Goal: Transaction & Acquisition: Purchase product/service

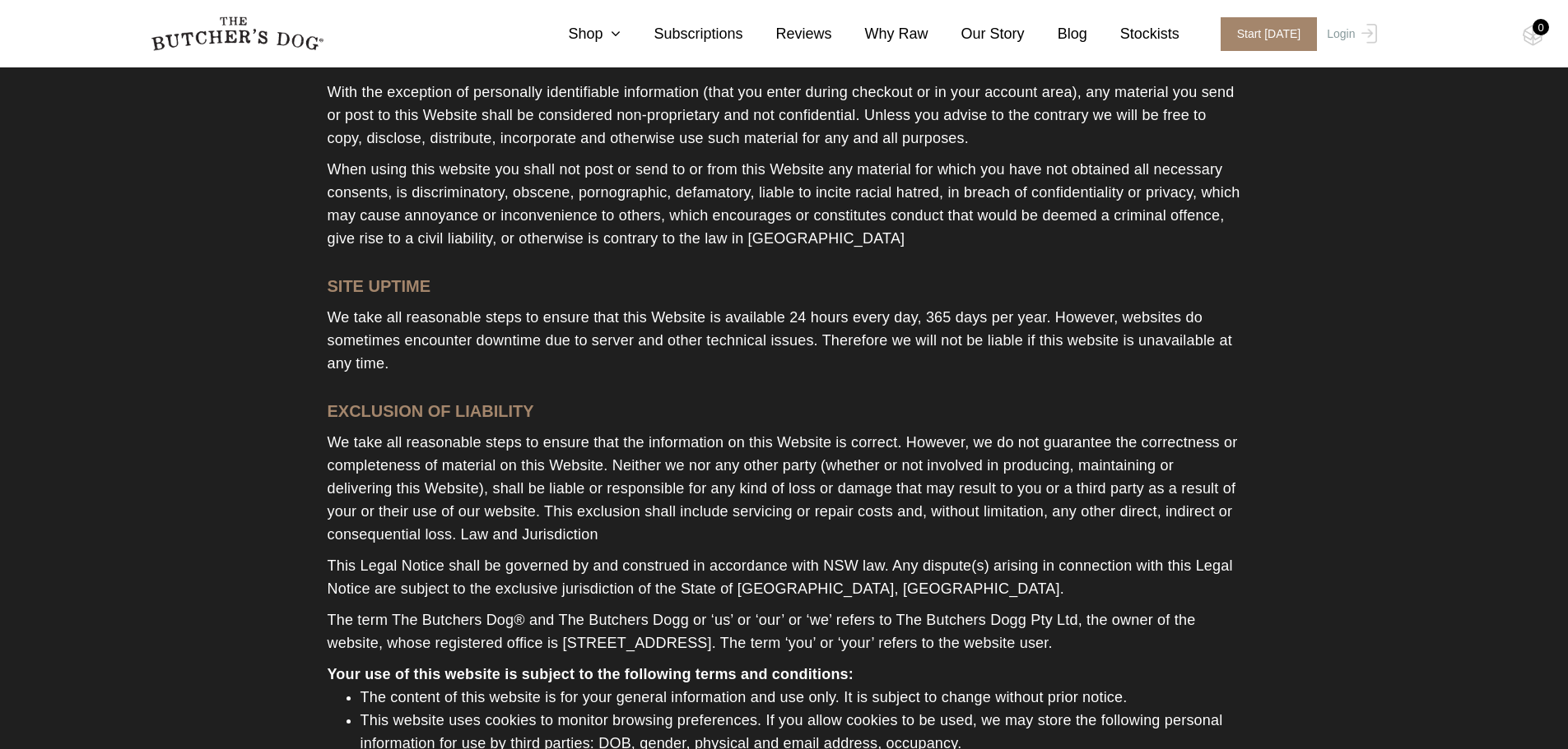
scroll to position [1801, 0]
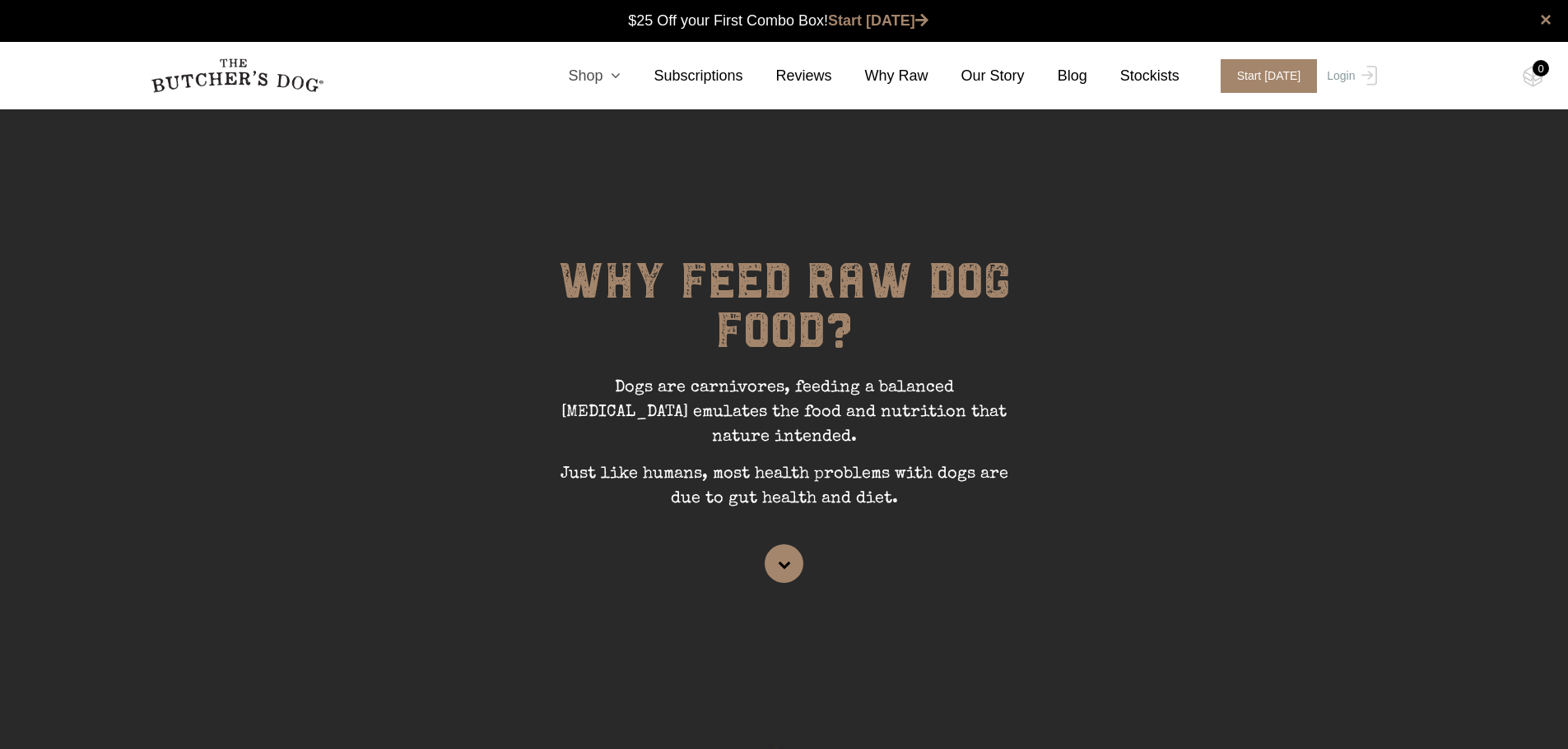
click at [621, 77] on icon at bounding box center [610, 76] width 18 height 15
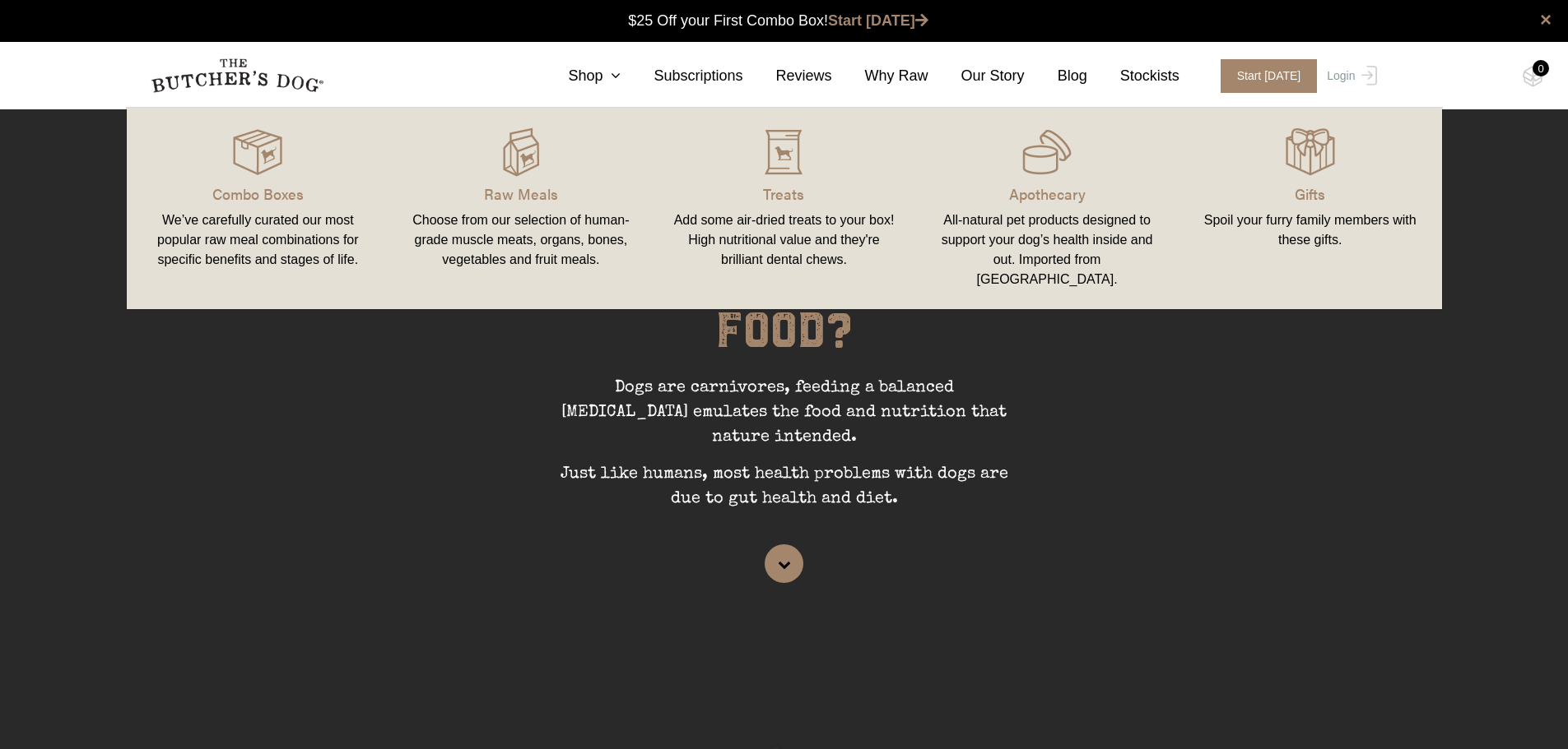
click at [791, 254] on div "Add some air-dried treats to your box! High nutritional value and they're brill…" at bounding box center [784, 240] width 224 height 59
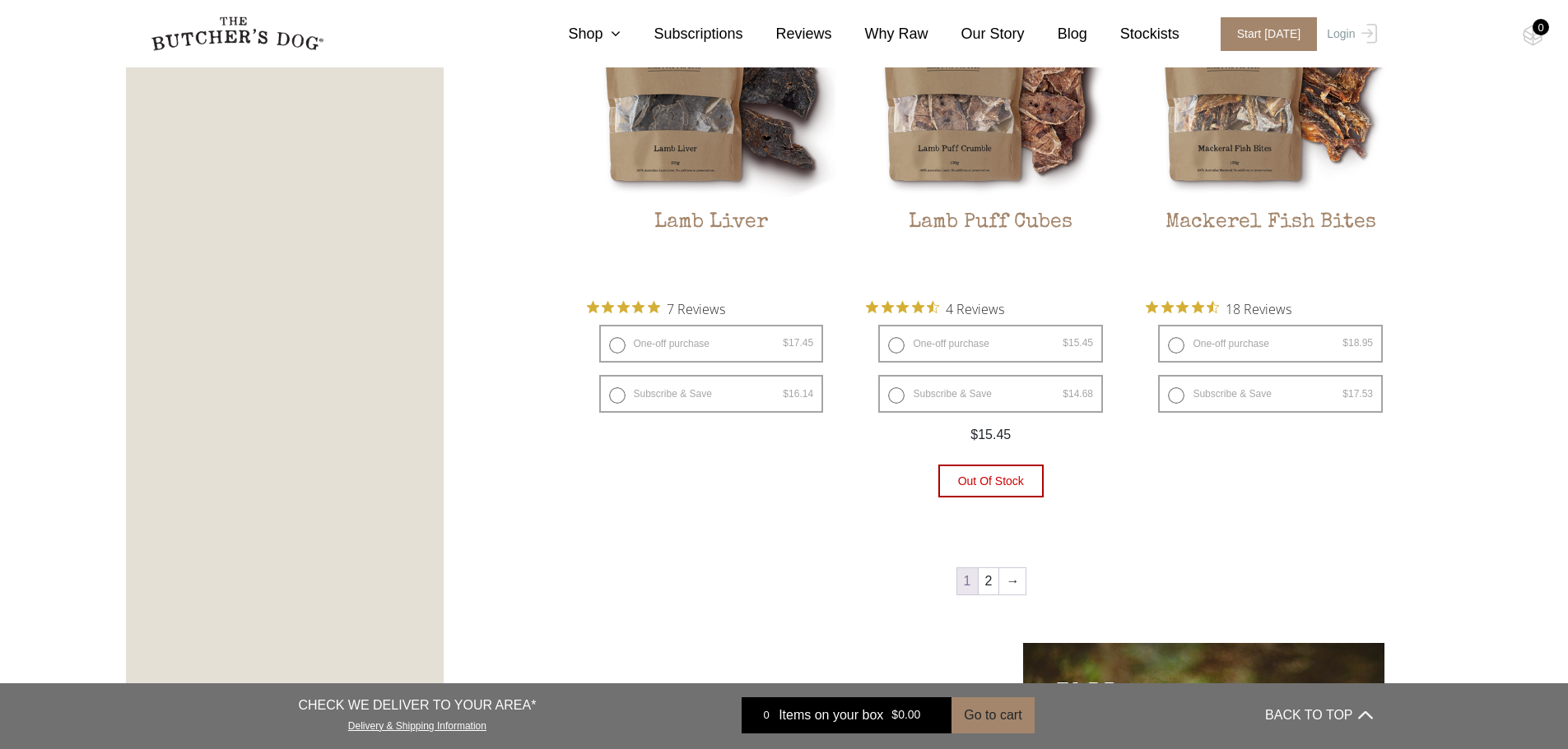
scroll to position [2056, 0]
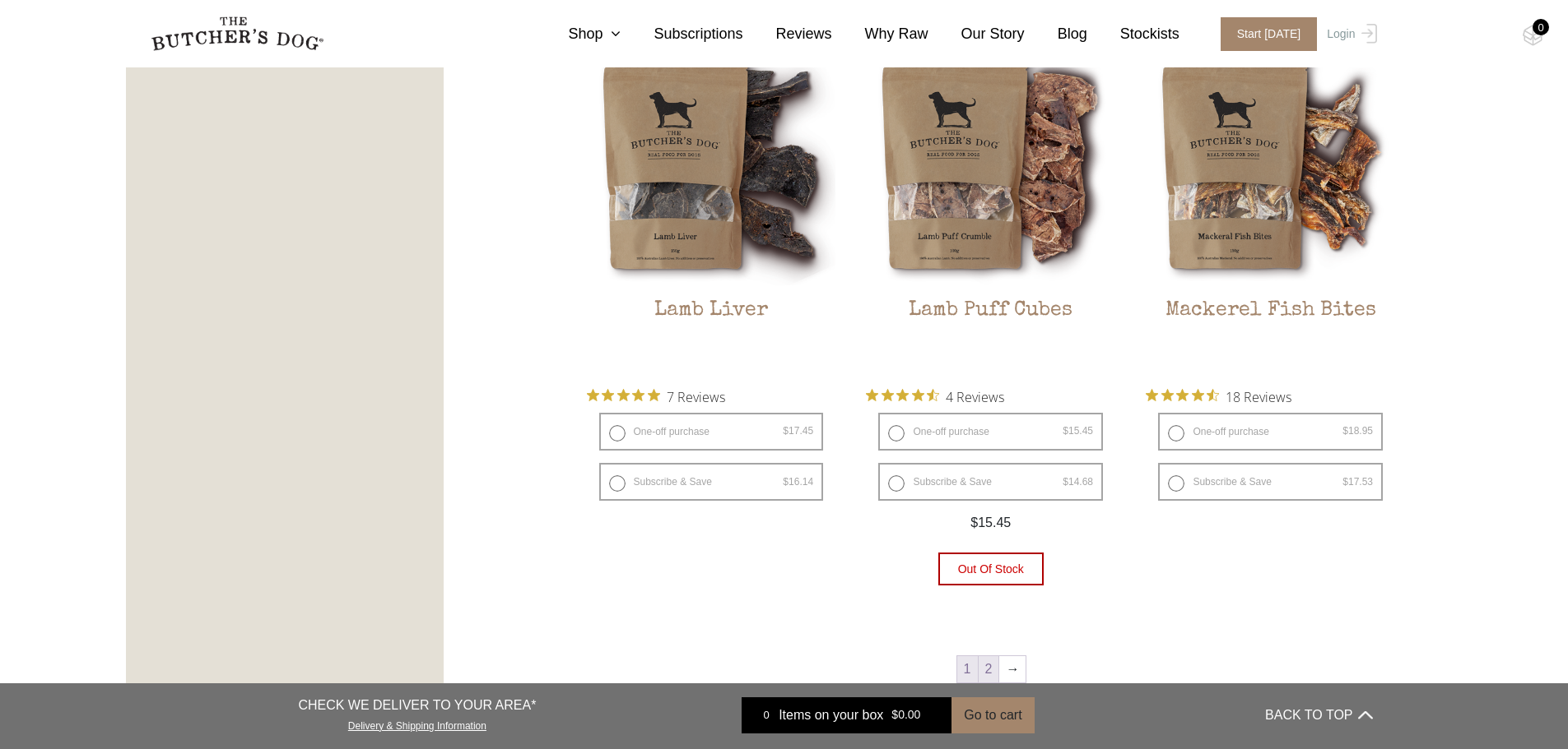
click at [988, 666] on link "2" at bounding box center [988, 670] width 21 height 26
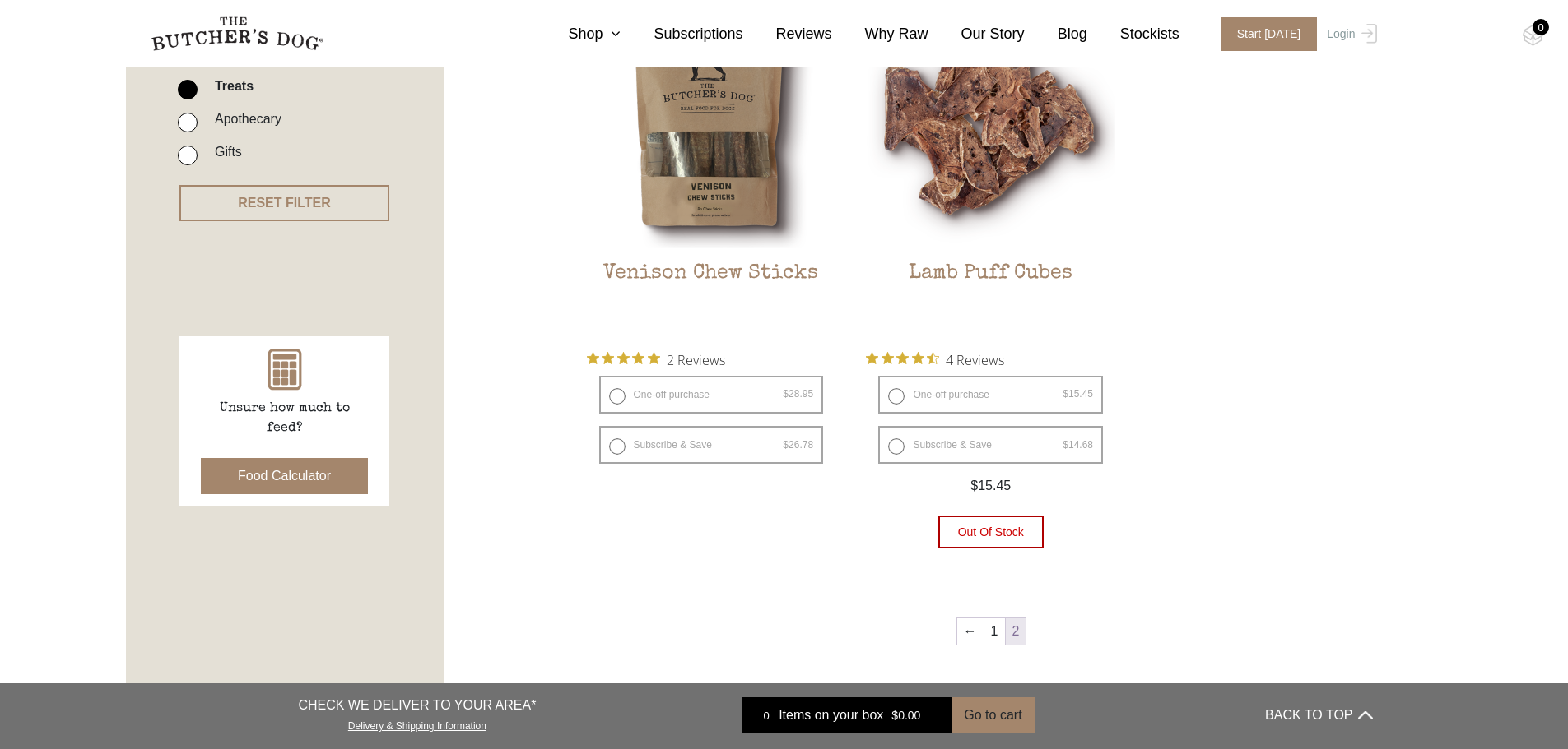
scroll to position [536, 0]
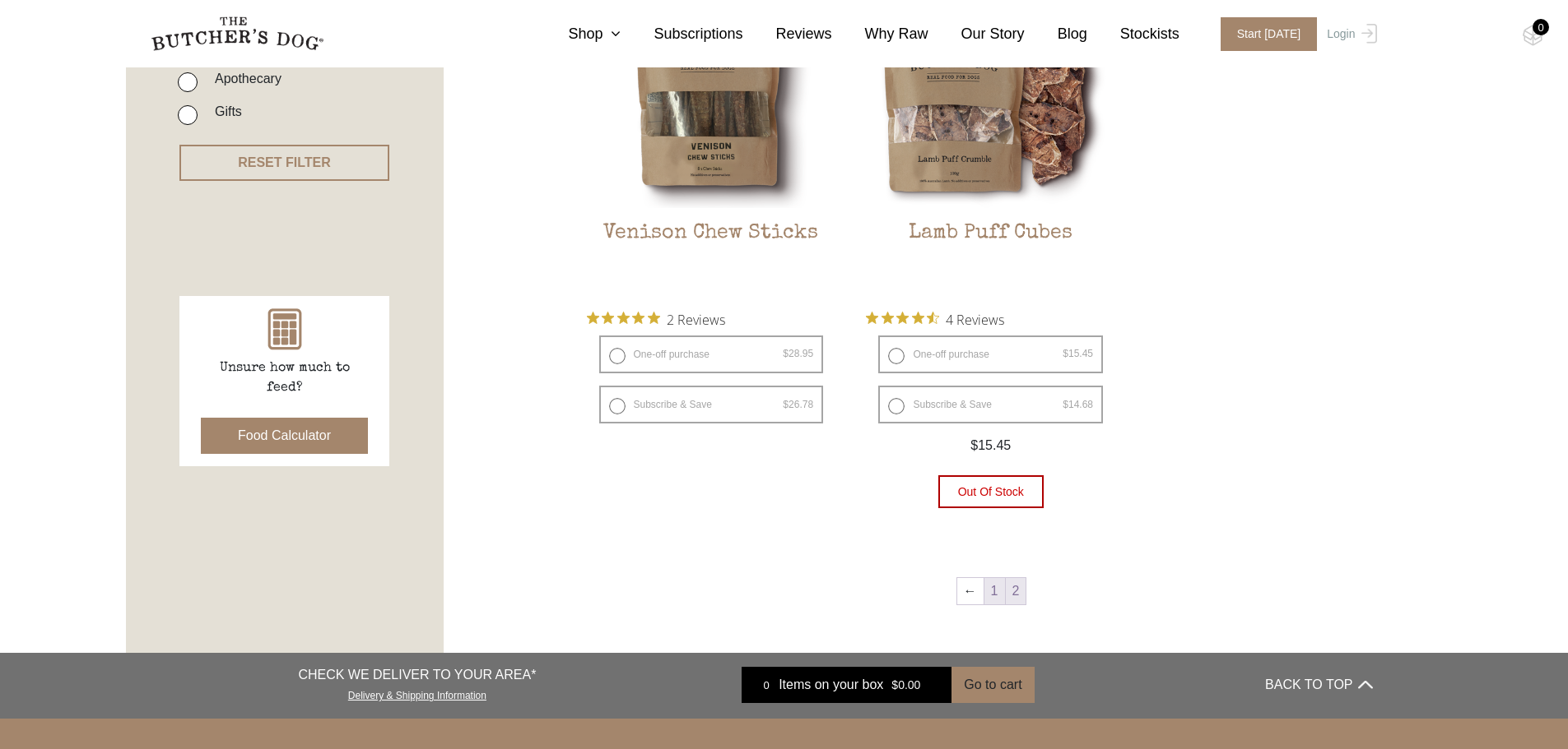
click at [992, 594] on link "1" at bounding box center [995, 591] width 21 height 26
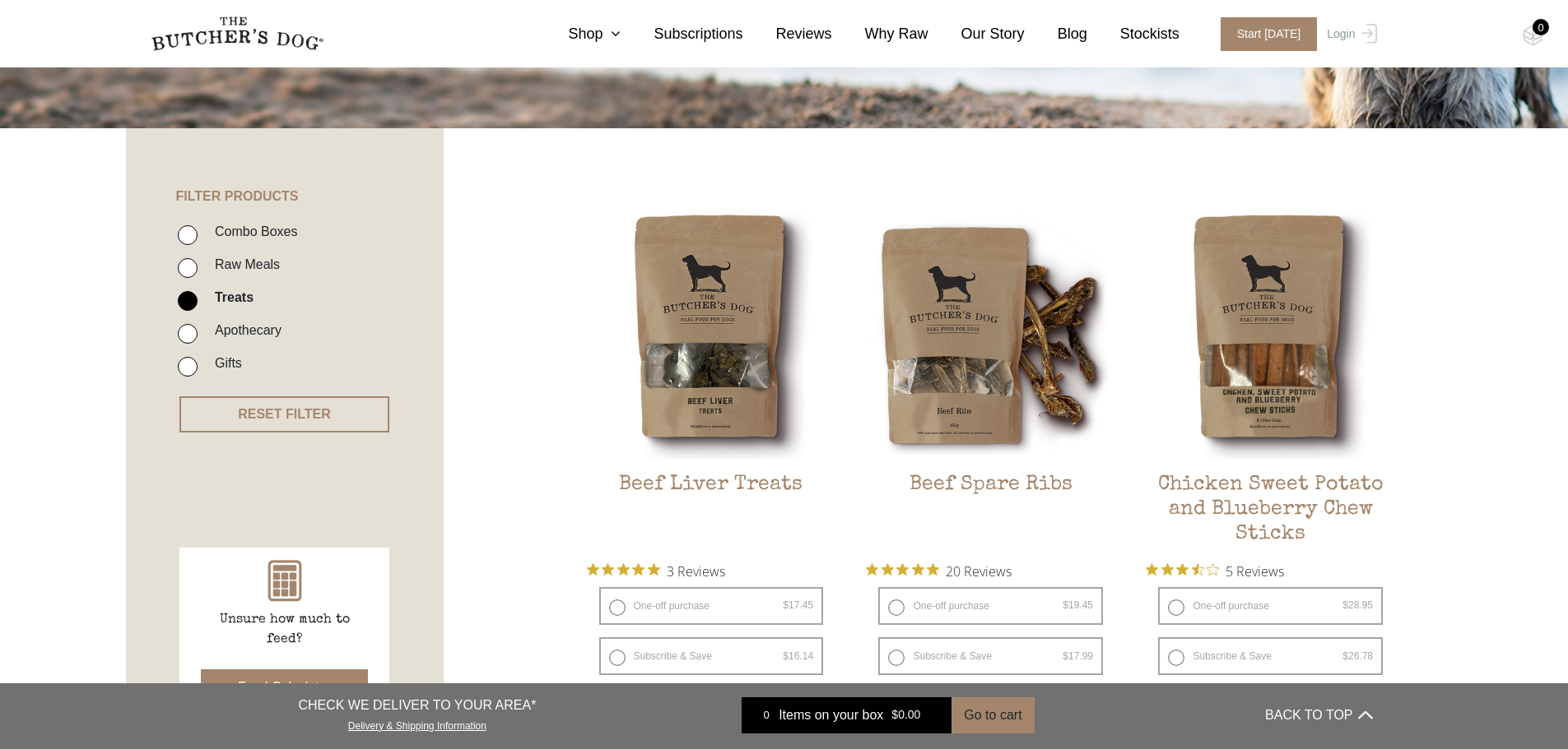
scroll to position [207, 0]
